Goal: Task Accomplishment & Management: Manage account settings

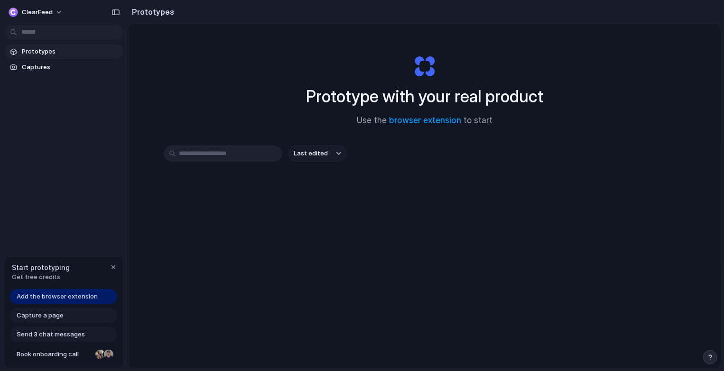
click at [328, 95] on h1 "Prototype with your real product" at bounding box center [424, 96] width 237 height 25
click at [422, 118] on link "browser extension" at bounding box center [425, 120] width 72 height 9
click at [66, 4] on div "ClearFeed" at bounding box center [64, 11] width 128 height 23
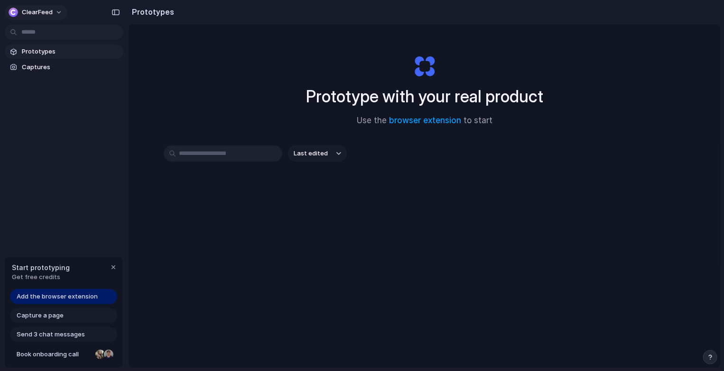
click at [53, 11] on button "ClearFeed" at bounding box center [36, 12] width 63 height 15
click at [53, 11] on div "Settings Invite members Change theme Sign out" at bounding box center [362, 185] width 724 height 371
click at [53, 11] on button "ClearFeed" at bounding box center [36, 12] width 63 height 15
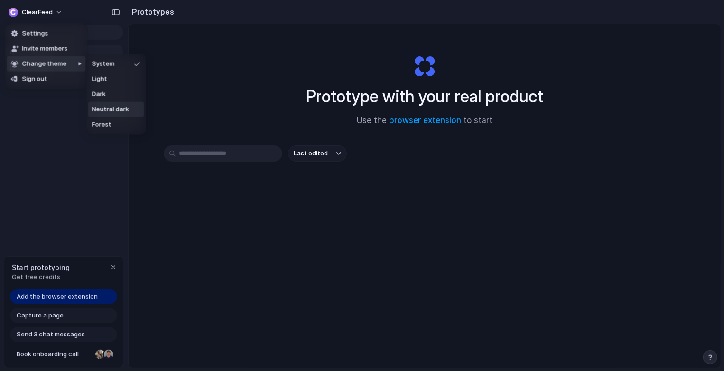
click at [110, 106] on span "Neutral dark" at bounding box center [110, 109] width 37 height 9
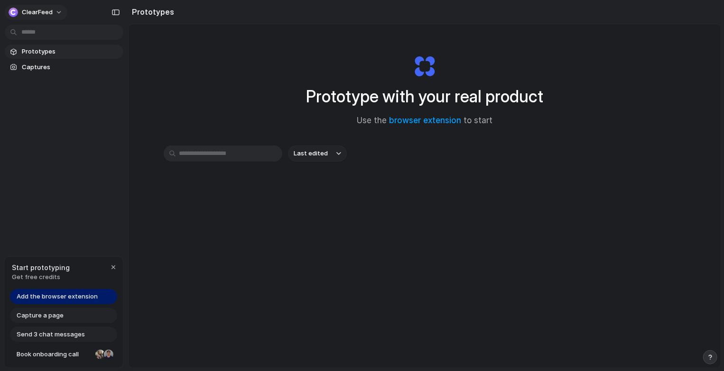
click at [53, 13] on button "ClearFeed" at bounding box center [36, 12] width 63 height 15
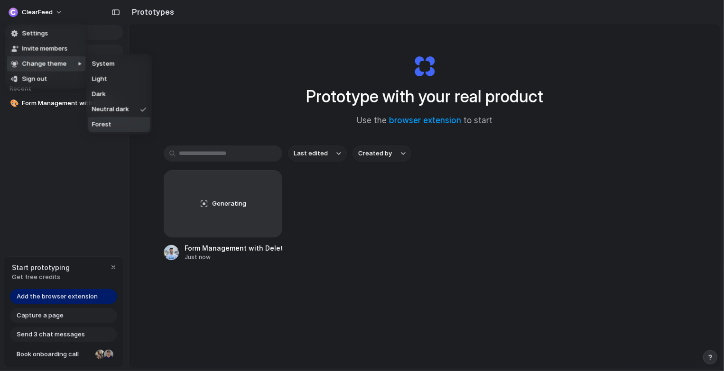
click at [109, 126] on span "Forest" at bounding box center [101, 124] width 19 height 9
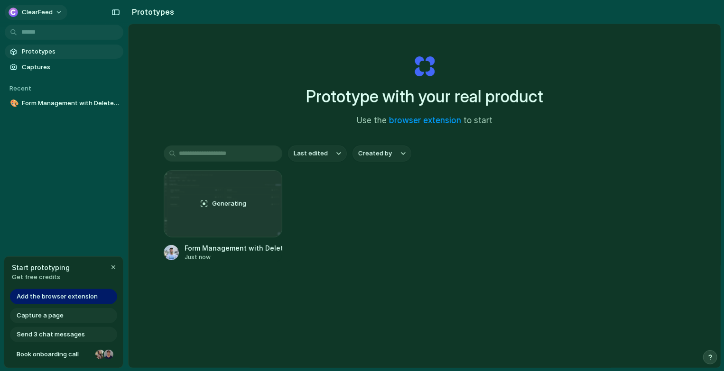
click at [41, 8] on span "ClearFeed" at bounding box center [37, 12] width 31 height 9
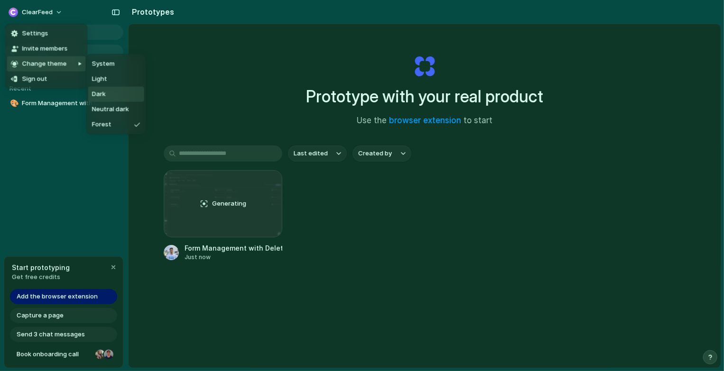
click at [102, 88] on li "Dark" at bounding box center [116, 94] width 56 height 15
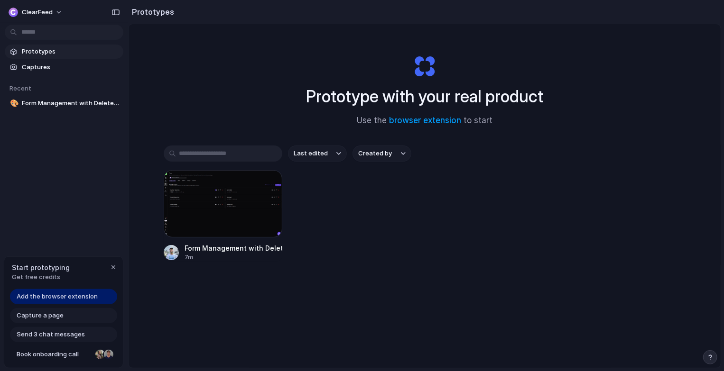
click at [219, 74] on div "Prototype with your real product Use the browser extension to start Last edited…" at bounding box center [425, 221] width 592 height 394
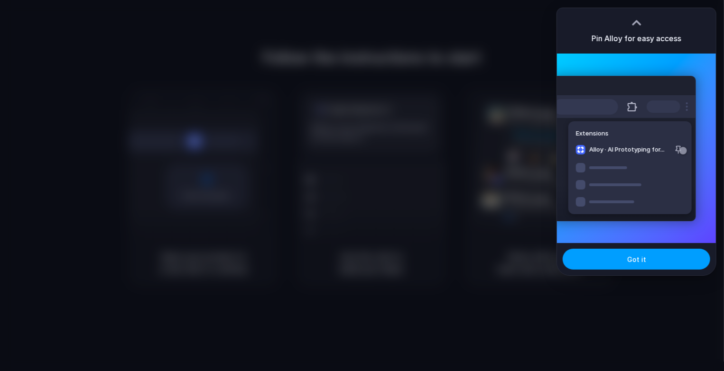
click at [629, 258] on span "Got it" at bounding box center [636, 260] width 19 height 10
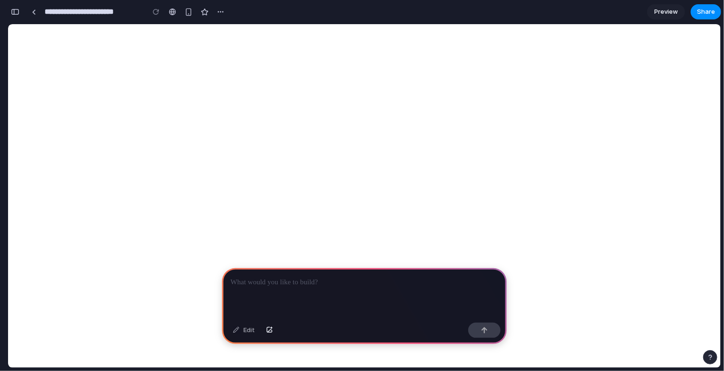
click at [367, 286] on div at bounding box center [364, 293] width 285 height 51
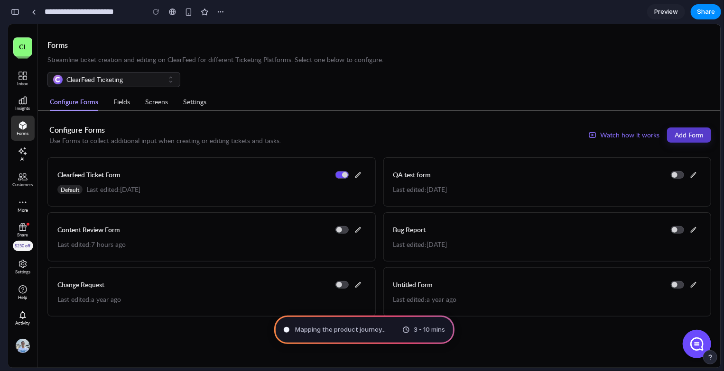
drag, startPoint x: 225, startPoint y: 176, endPoint x: 236, endPoint y: 170, distance: 12.5
click at [236, 170] on div "Clearfeed Ticket Form" at bounding box center [211, 174] width 308 height 15
drag, startPoint x: 183, startPoint y: 143, endPoint x: 251, endPoint y: 143, distance: 68.3
click at [251, 143] on span "Use Forms to collect additional input when creating or editing tickets and task…" at bounding box center [164, 140] width 231 height 9
click at [250, 151] on div "Configure Forms Use Forms to collect additional input when creating or editing …" at bounding box center [378, 223] width 663 height 198
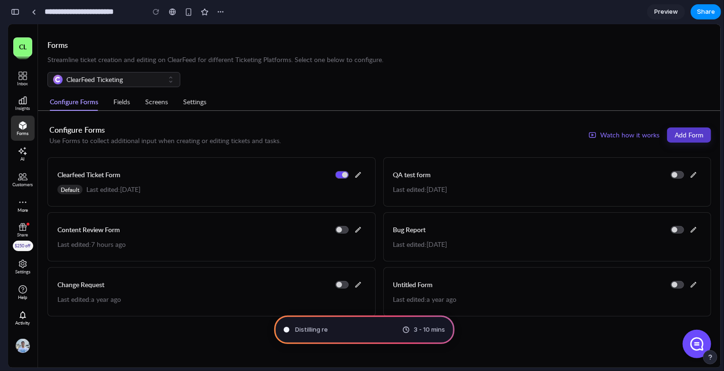
type input "**********"
click at [305, 14] on button "button" at bounding box center [301, 12] width 14 height 14
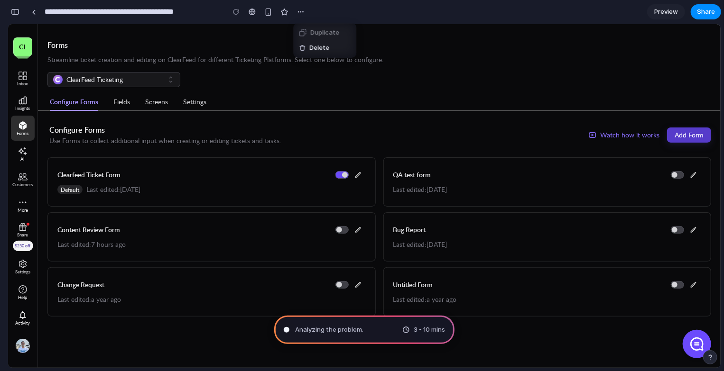
click at [316, 14] on div "Duplicate Delete" at bounding box center [362, 185] width 724 height 371
click at [310, 331] on span "Assembling puzzle pi" at bounding box center [326, 329] width 63 height 9
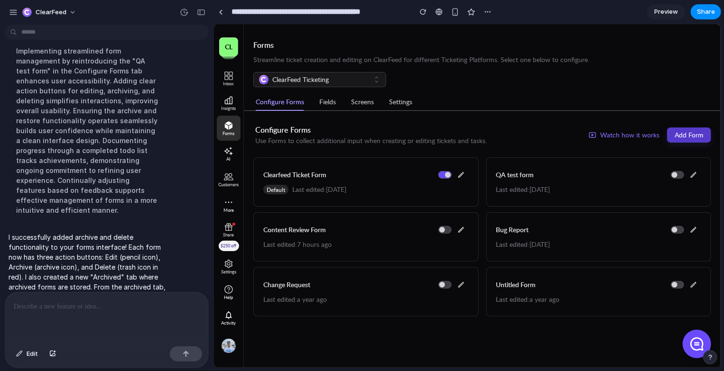
scroll to position [170, 0]
